Goal: Find specific page/section: Find specific page/section

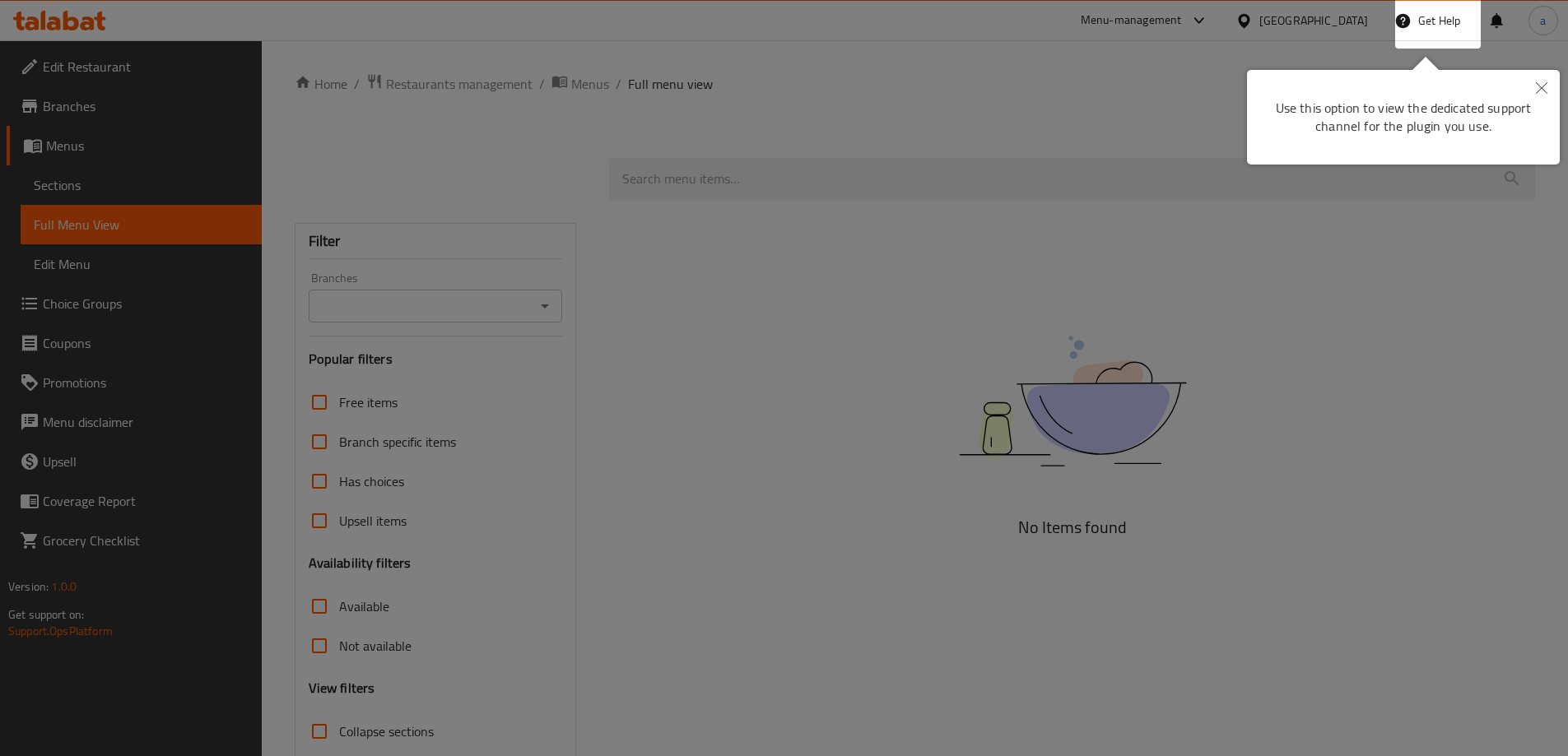
drag, startPoint x: 1545, startPoint y: 92, endPoint x: 1523, endPoint y: 93, distance: 22.0
click at [1545, 92] on icon "Close" at bounding box center [1541, 88] width 12 height 12
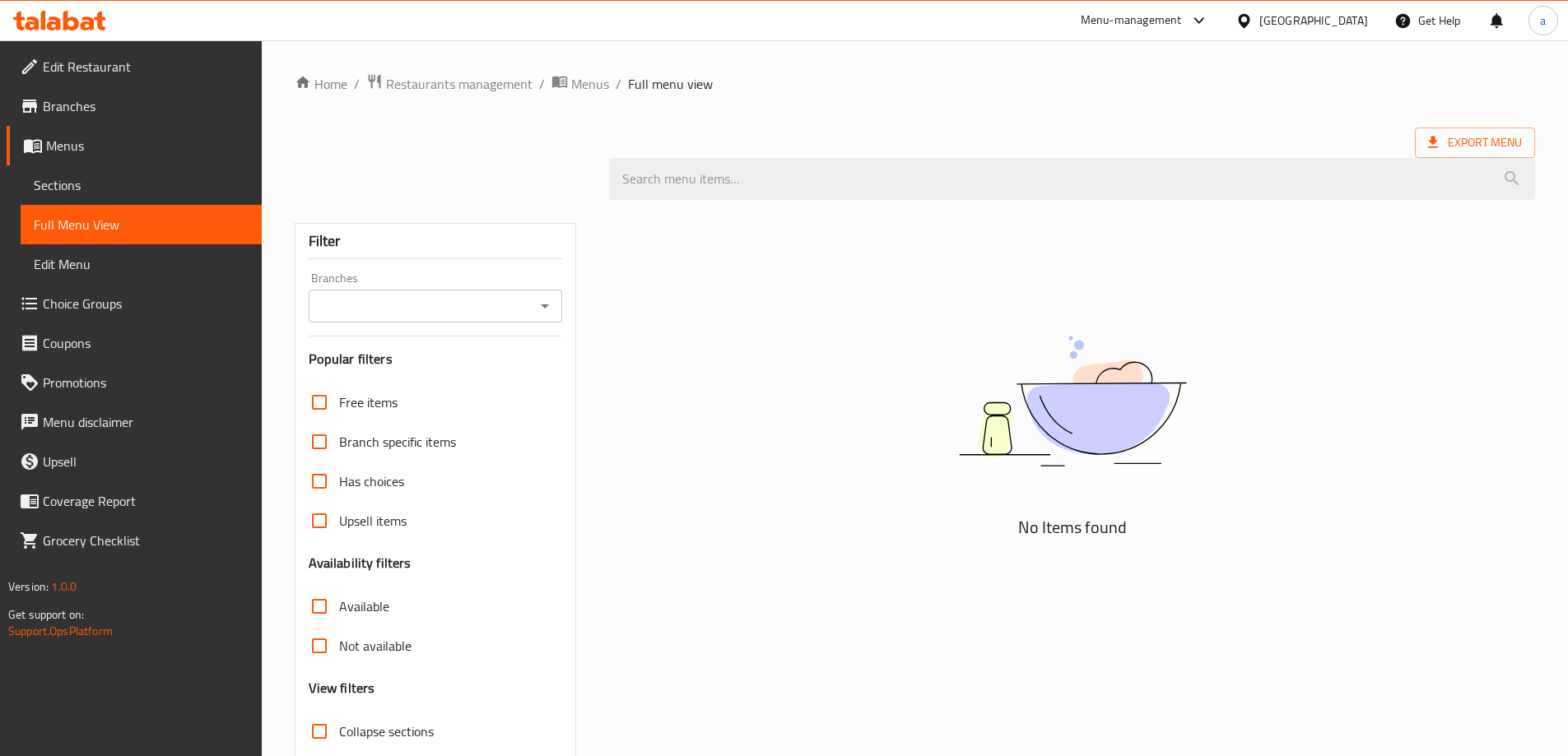
click at [1272, 20] on div "[GEOGRAPHIC_DATA]" at bounding box center [1314, 20] width 108 height 18
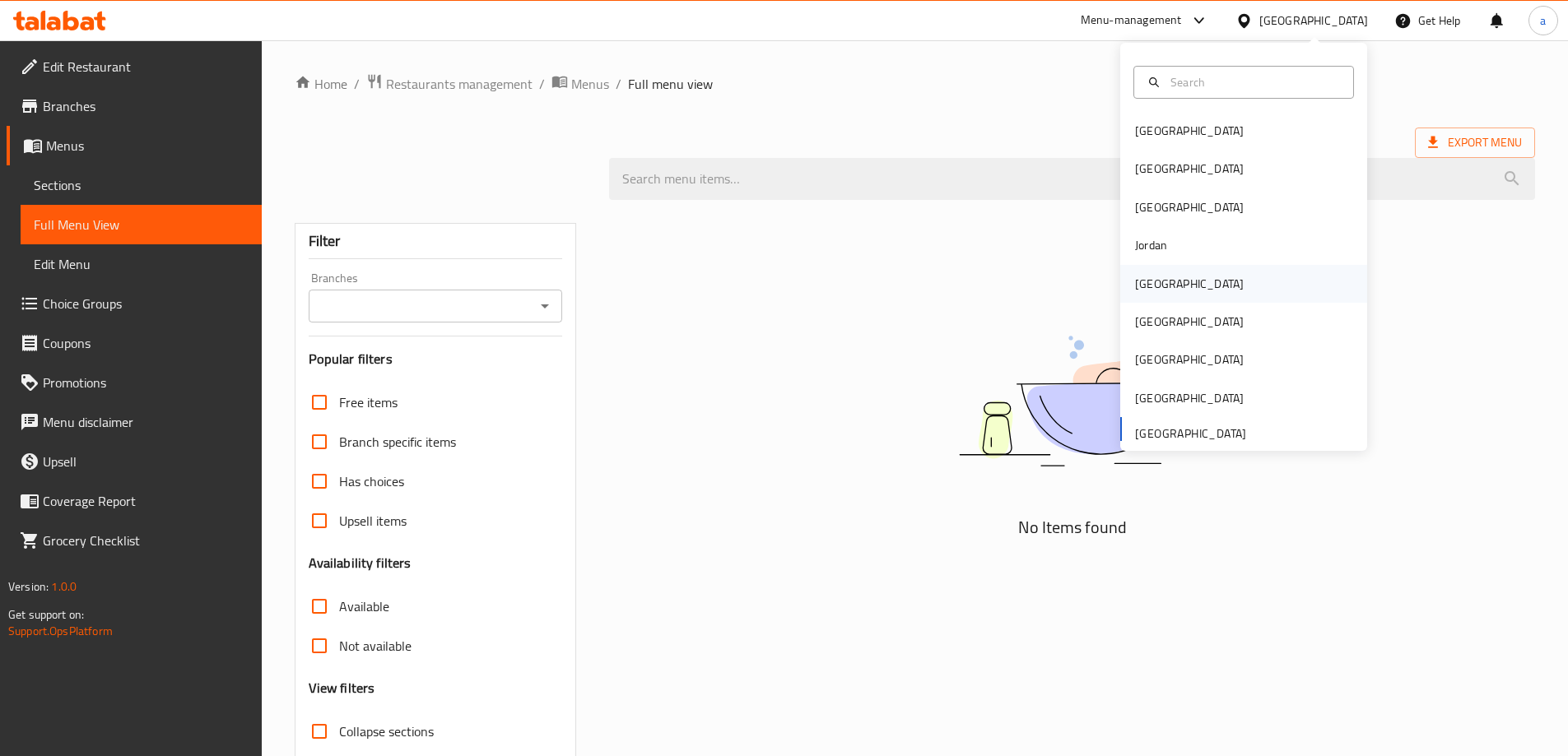
click at [1164, 273] on div "[GEOGRAPHIC_DATA]" at bounding box center [1189, 283] width 135 height 38
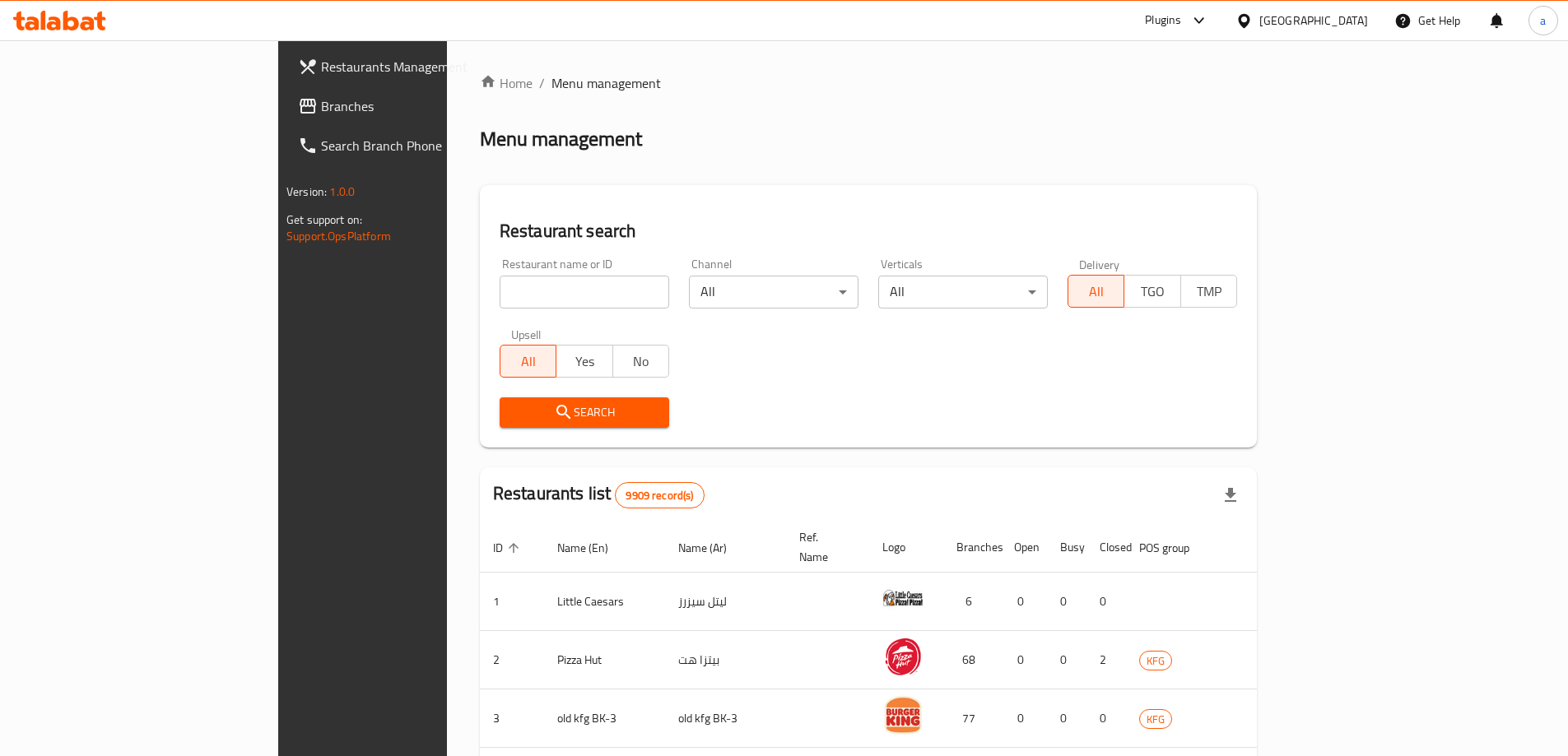
click at [284, 119] on link "Branches" at bounding box center [412, 106] width 255 height 39
